Goal: Information Seeking & Learning: Learn about a topic

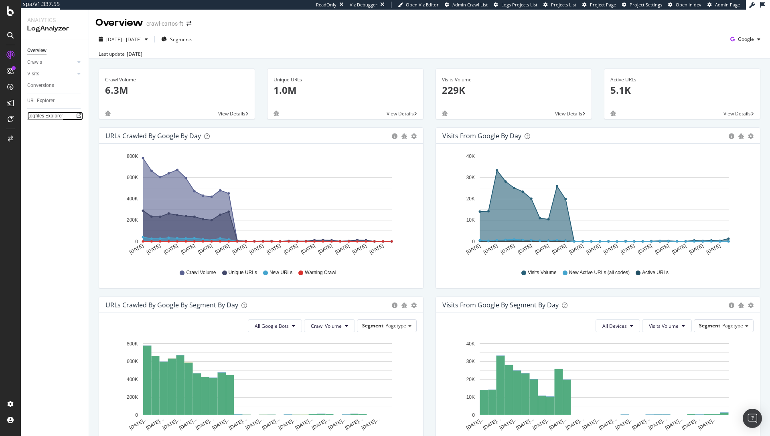
click at [53, 112] on div "Logfiles Explorer" at bounding box center [45, 116] width 36 height 8
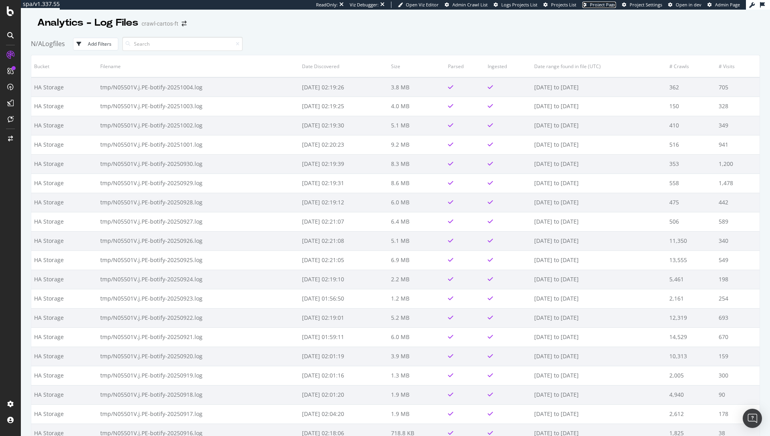
click at [609, 7] on span "Project Page" at bounding box center [603, 5] width 26 height 6
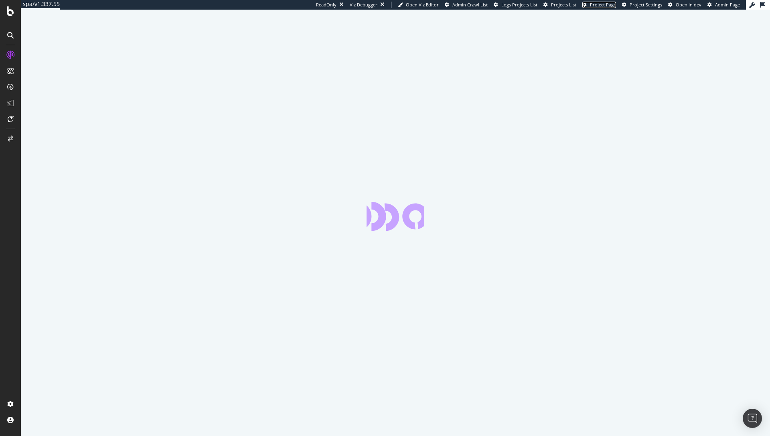
click at [596, 7] on span "Project Page" at bounding box center [603, 5] width 26 height 6
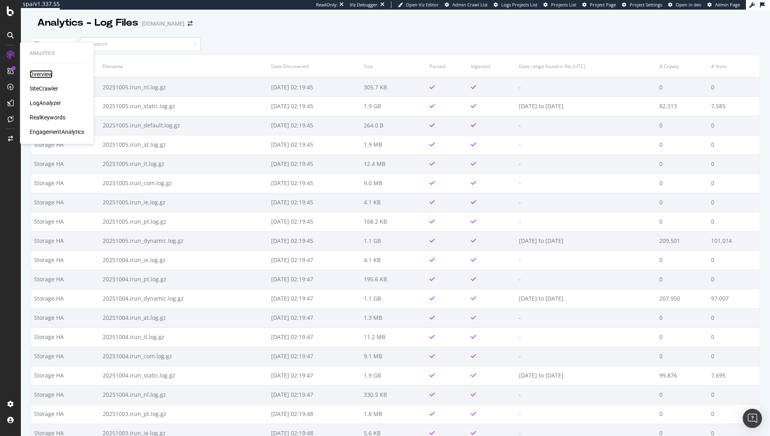
click at [45, 73] on div "Overview" at bounding box center [41, 74] width 23 height 8
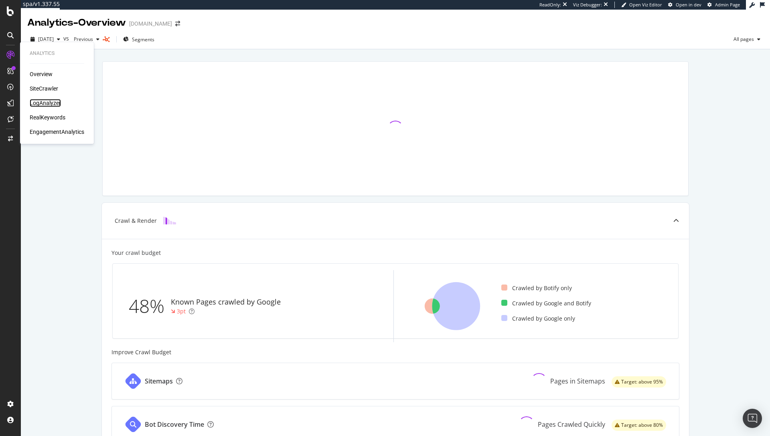
click at [39, 103] on div "LogAnalyzer" at bounding box center [45, 103] width 31 height 8
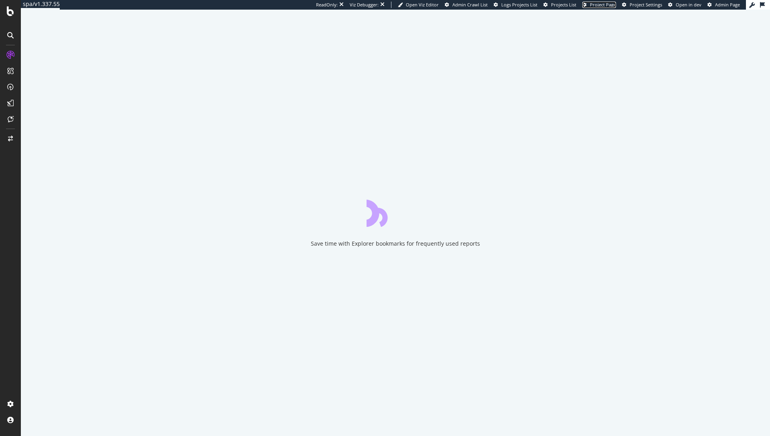
click at [594, 7] on span "Project Page" at bounding box center [603, 5] width 26 height 6
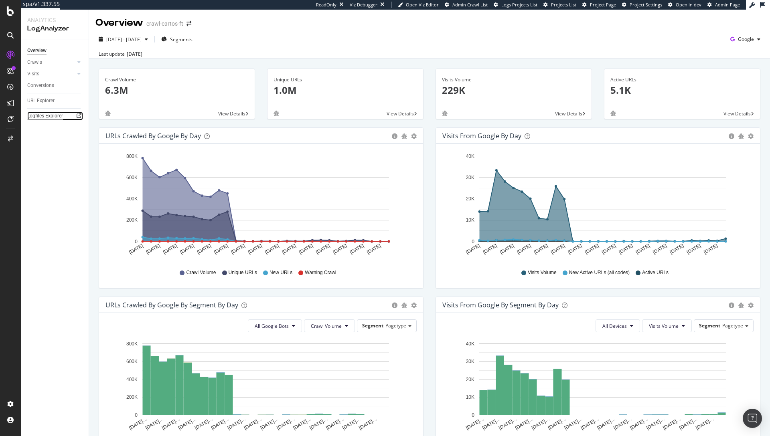
click at [51, 114] on div "Logfiles Explorer" at bounding box center [45, 116] width 36 height 8
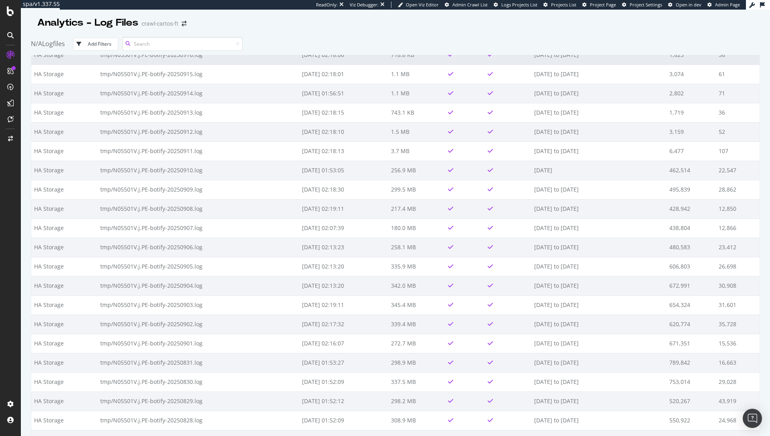
scroll to position [380, 0]
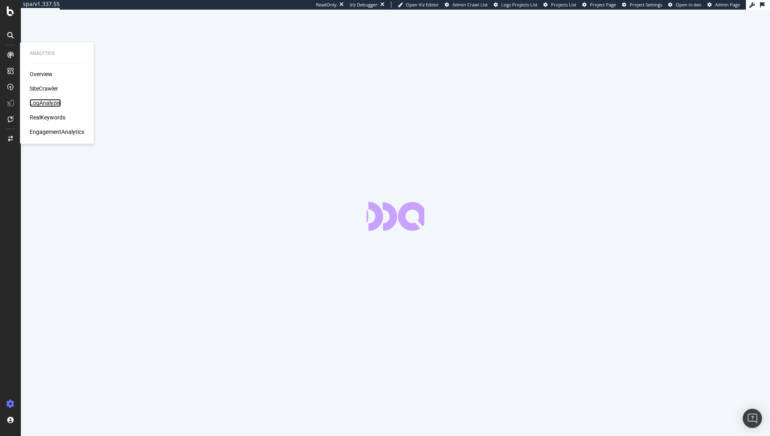
click at [54, 101] on div "LogAnalyzer" at bounding box center [45, 103] width 31 height 8
